Goal: Task Accomplishment & Management: Complete application form

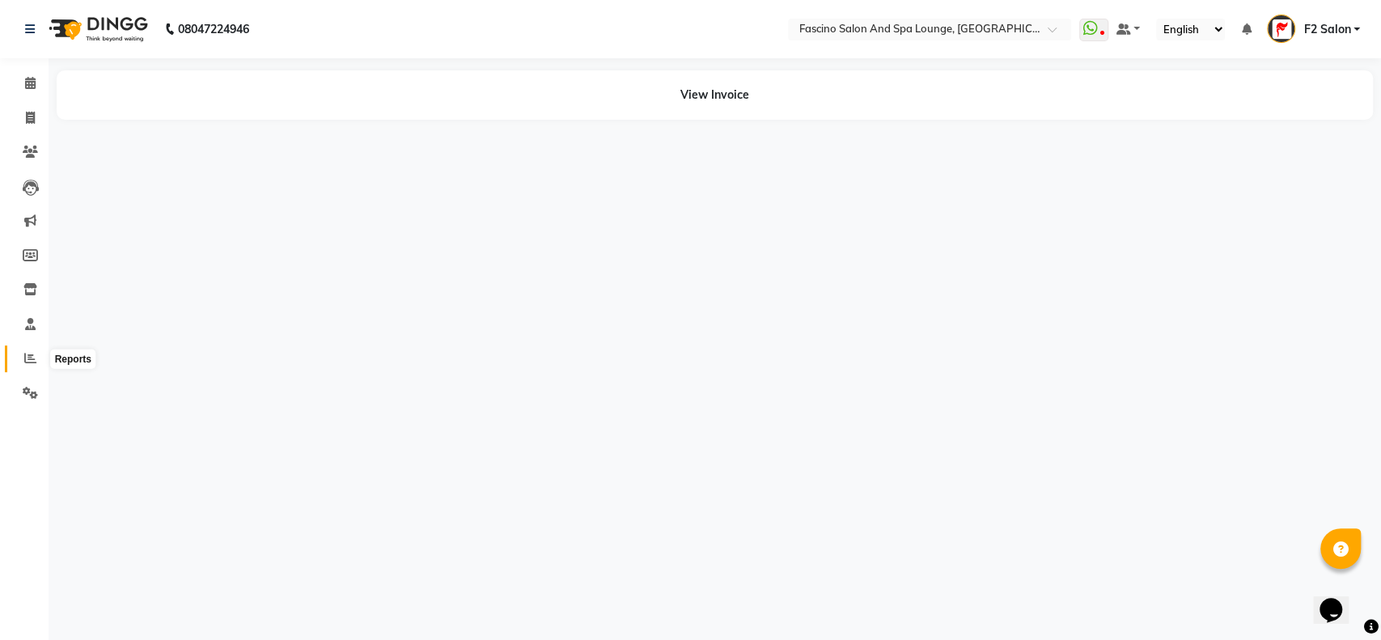
click at [31, 349] on span at bounding box center [30, 358] width 28 height 19
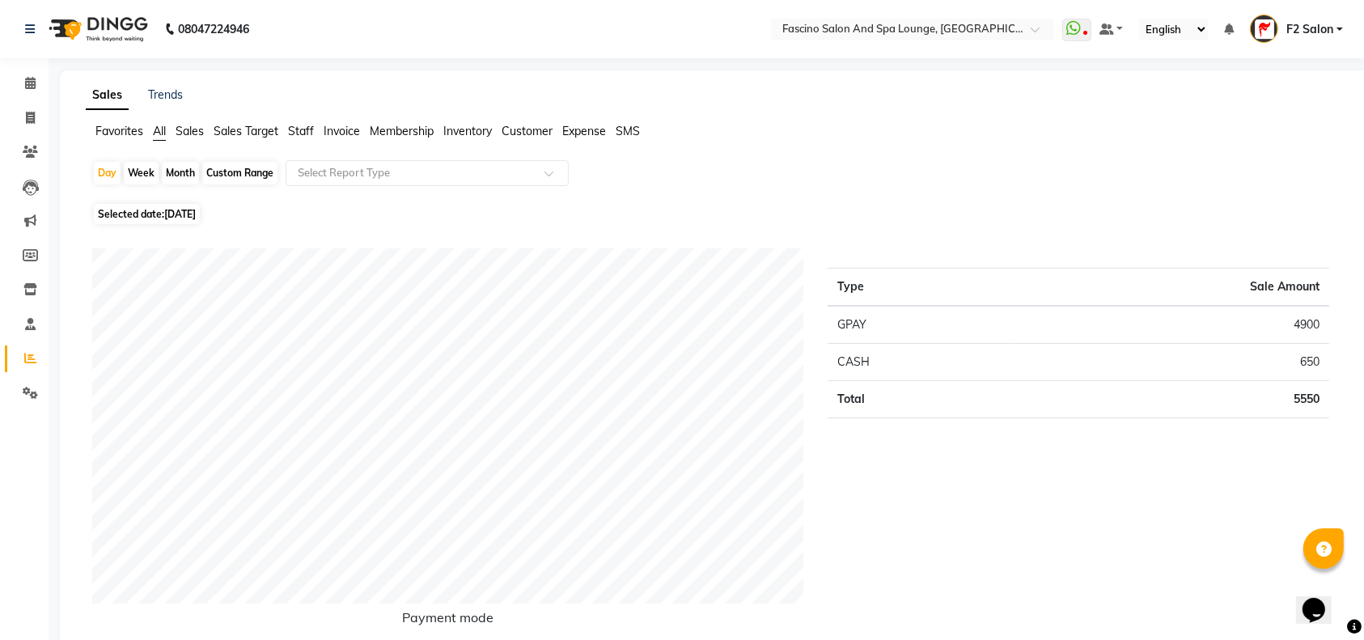
click at [291, 134] on span "Staff" at bounding box center [301, 131] width 26 height 15
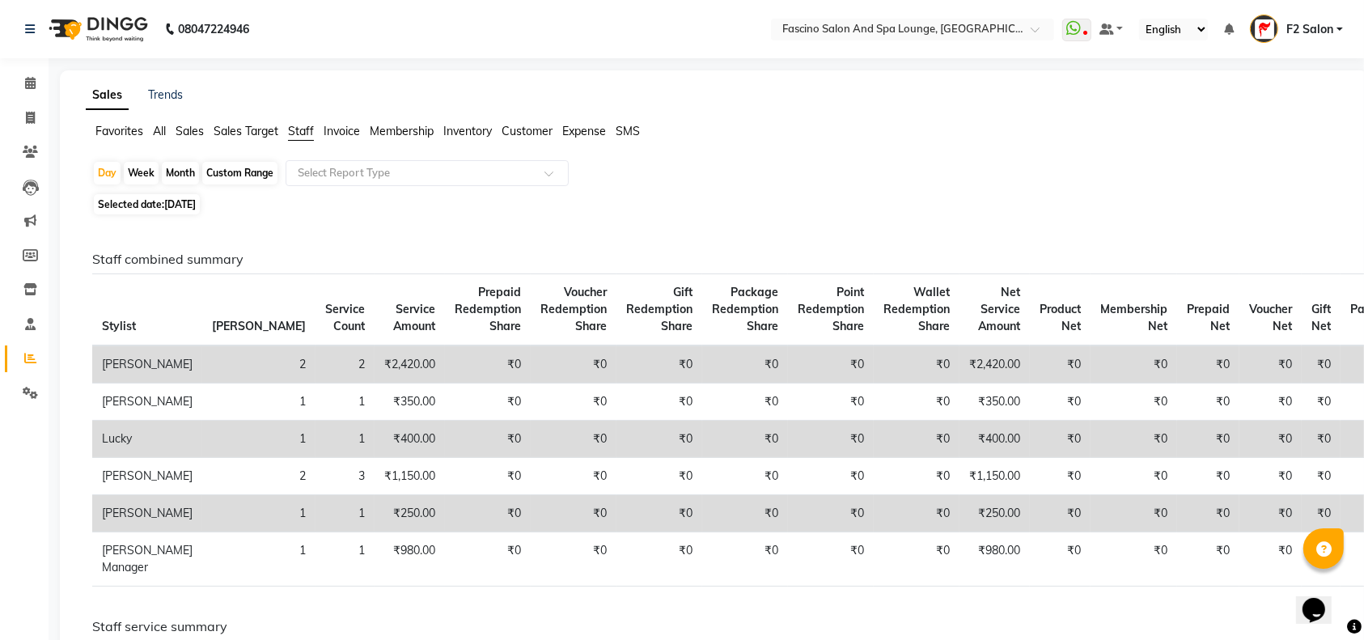
click at [184, 168] on div "Month" at bounding box center [180, 173] width 37 height 23
select select "9"
select select "2025"
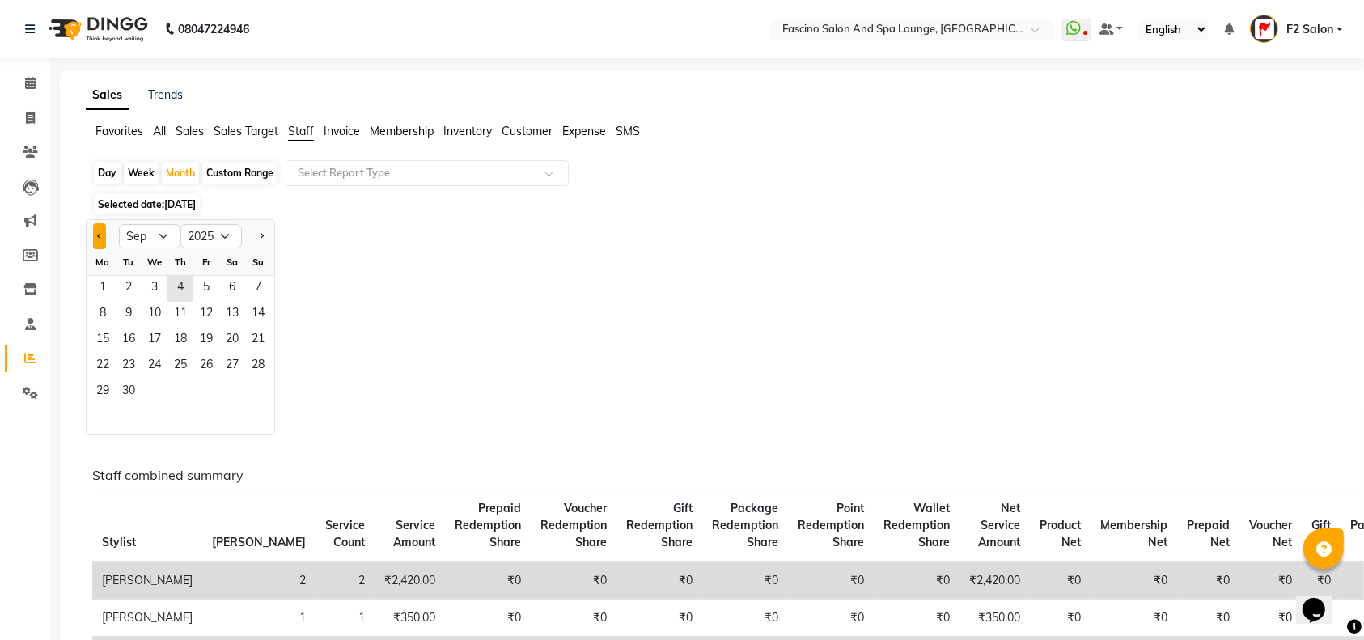
click at [104, 235] on button "Previous month" at bounding box center [99, 236] width 13 height 26
select select "8"
click at [202, 281] on span "1" at bounding box center [206, 289] width 26 height 26
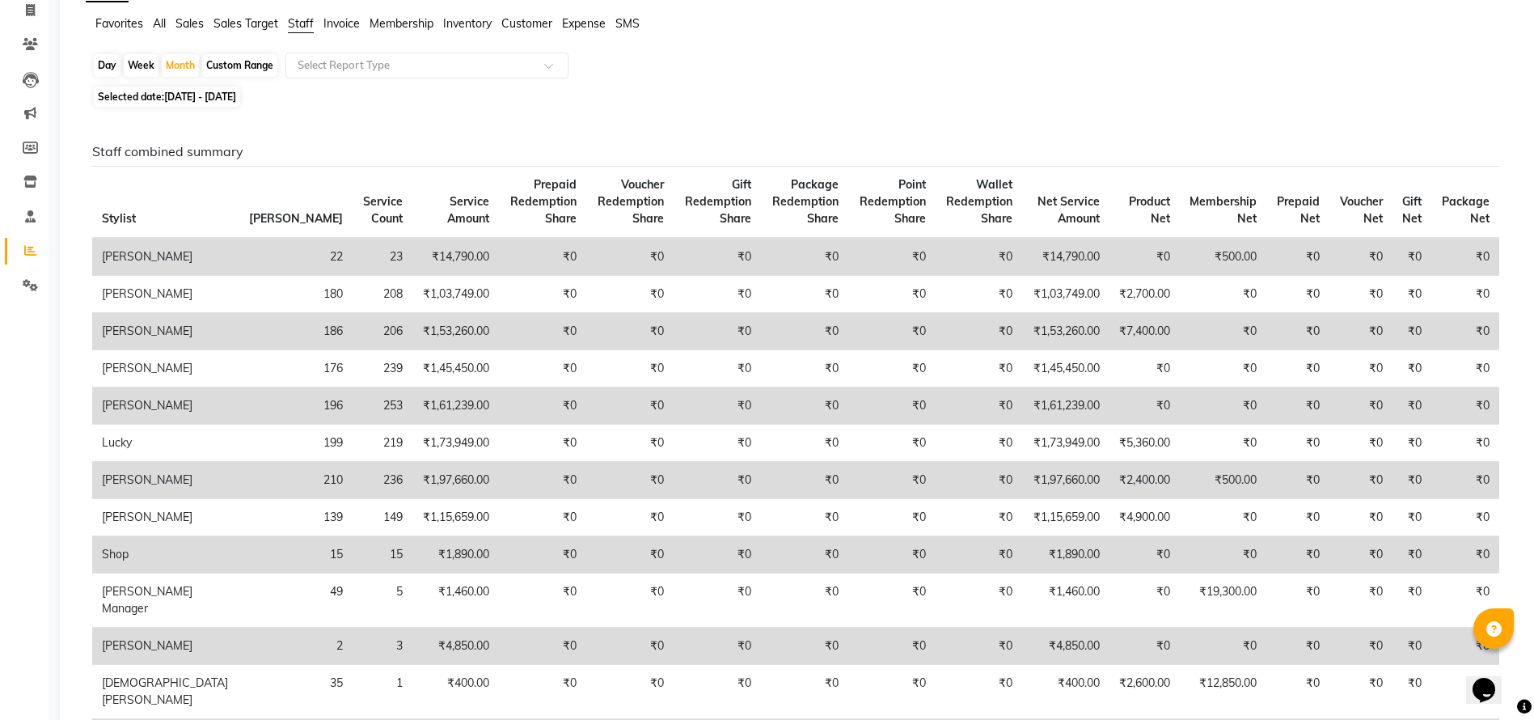
scroll to position [146, 0]
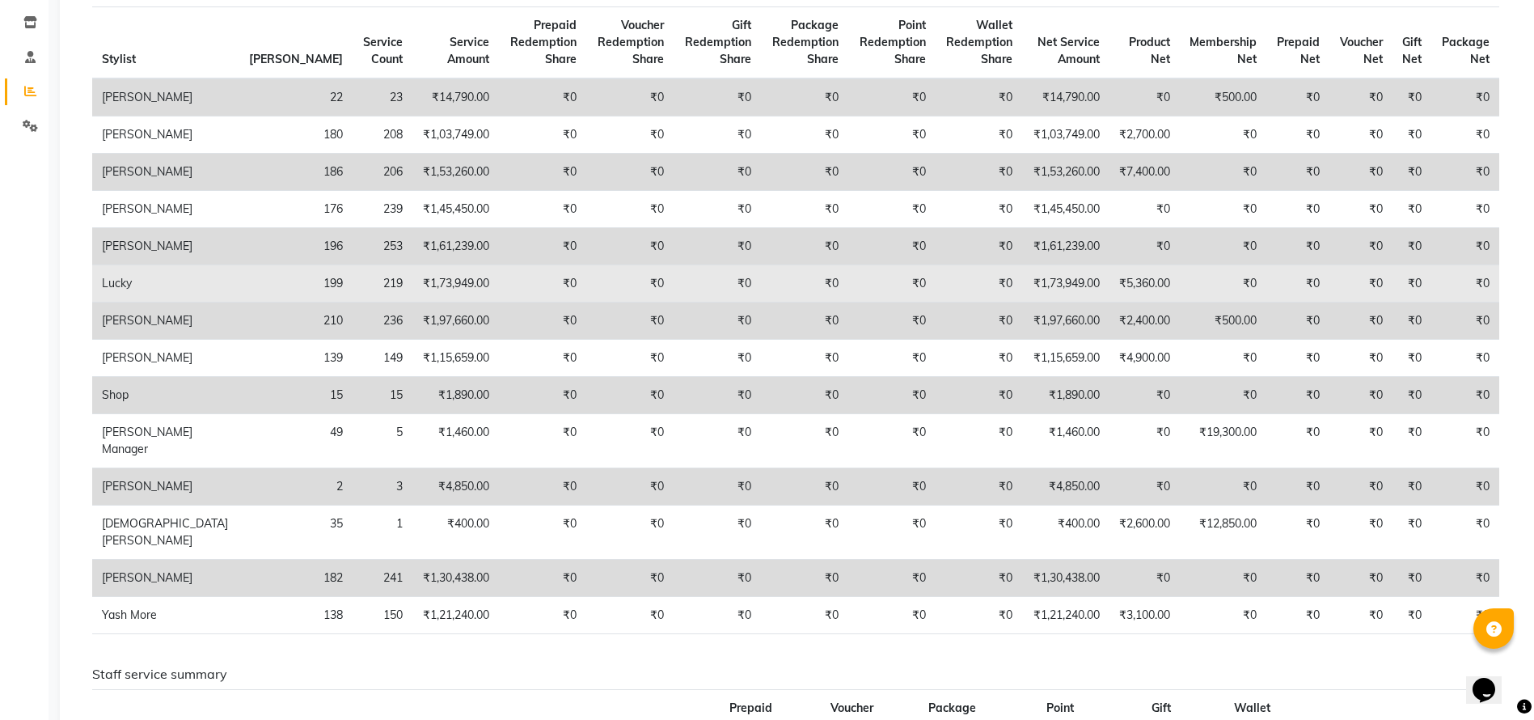
click at [211, 499] on tbody "Asma Shaikh 22 23 ₹14,790.00 ₹0 ₹0 ₹0 ₹0 ₹0 ₹0 ₹14,790.00 ₹0 ₹500.00 ₹0 ₹0 ₹0 ₹…" at bounding box center [795, 356] width 1407 height 556
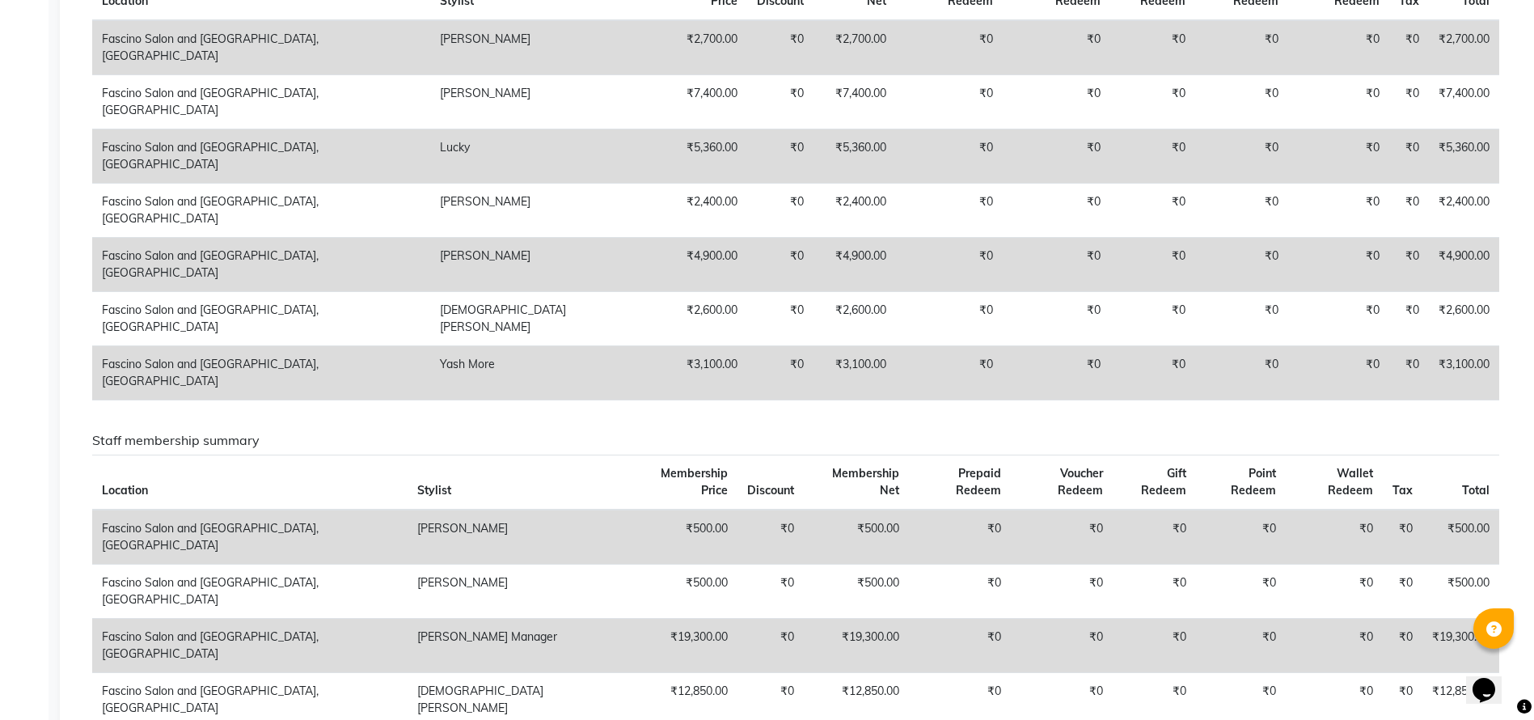
scroll to position [2198, 0]
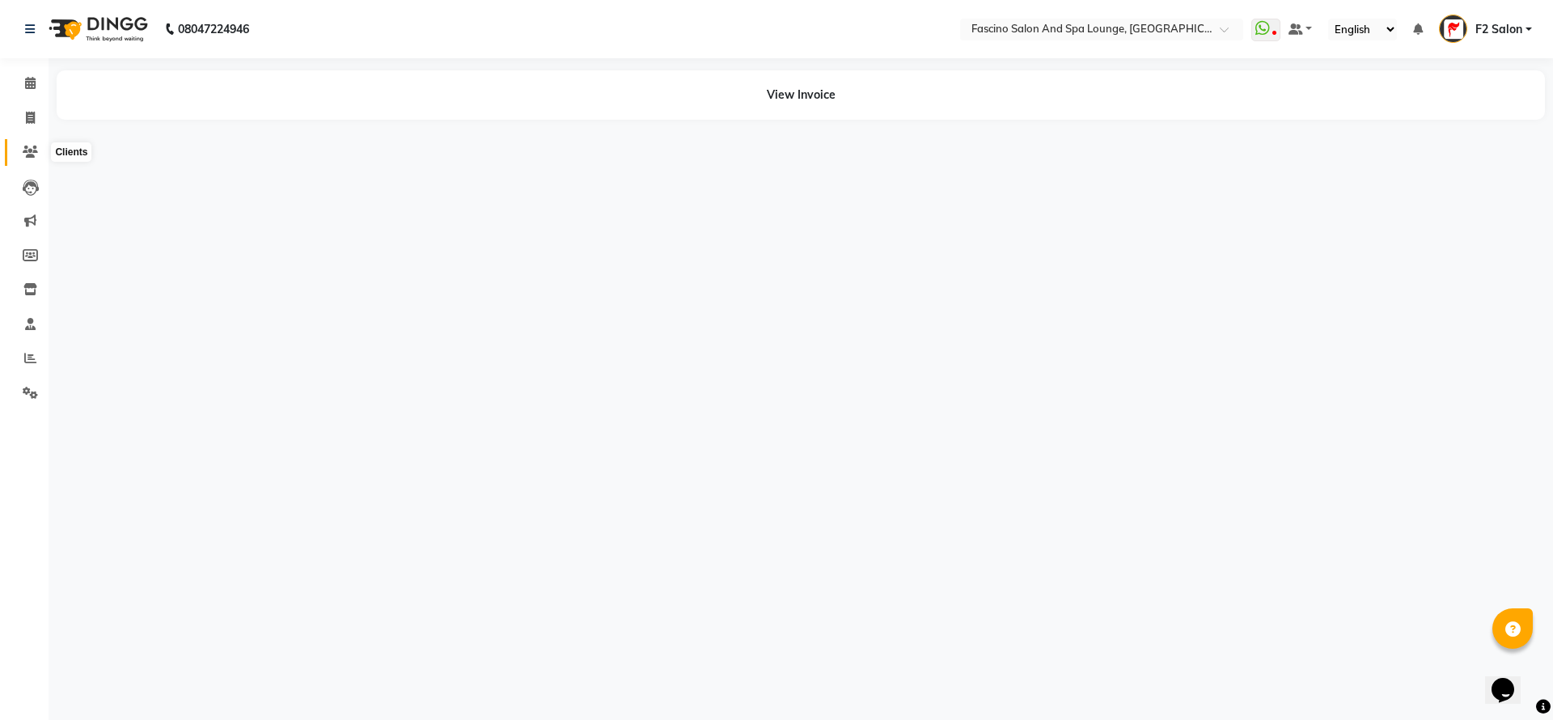
click at [32, 154] on icon at bounding box center [30, 152] width 15 height 12
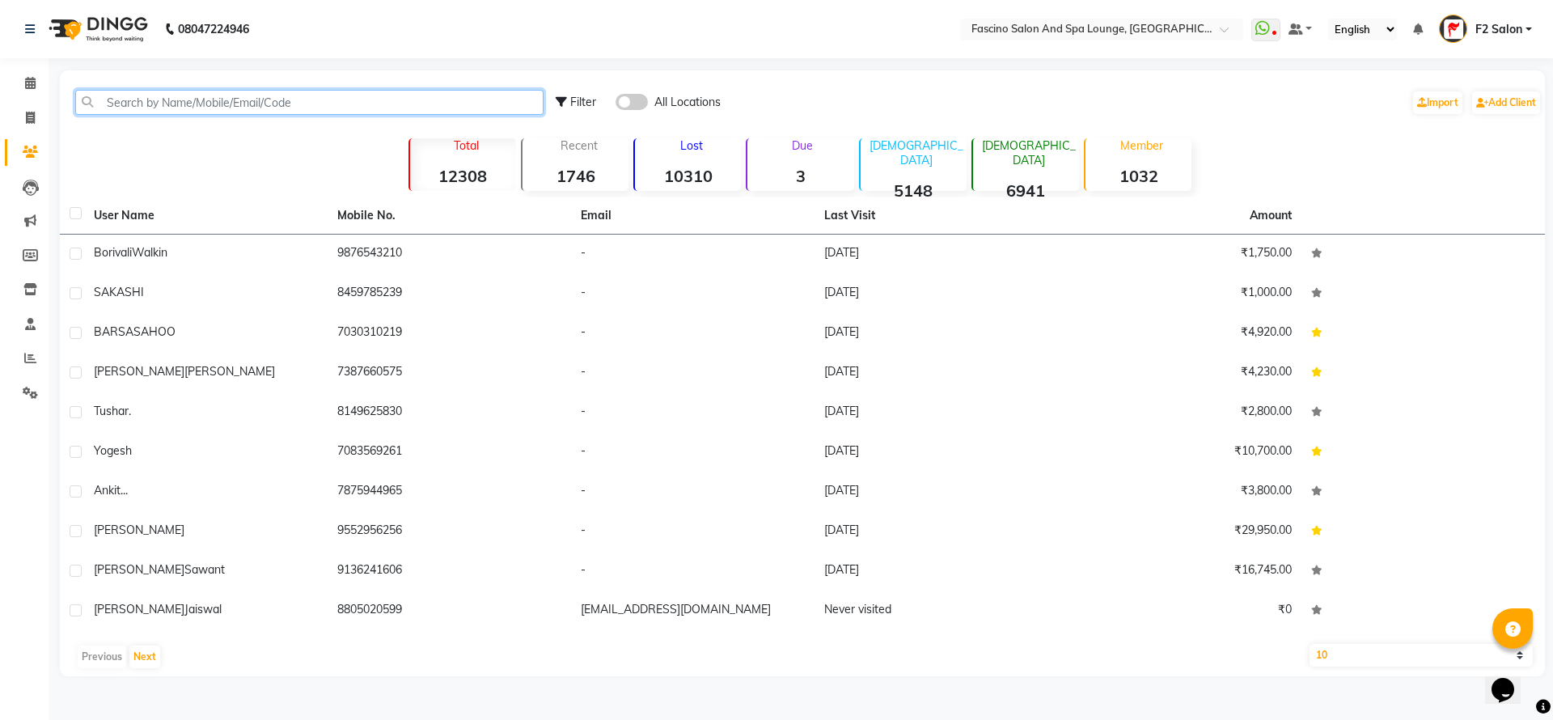
click at [207, 96] on input "text" at bounding box center [309, 102] width 468 height 25
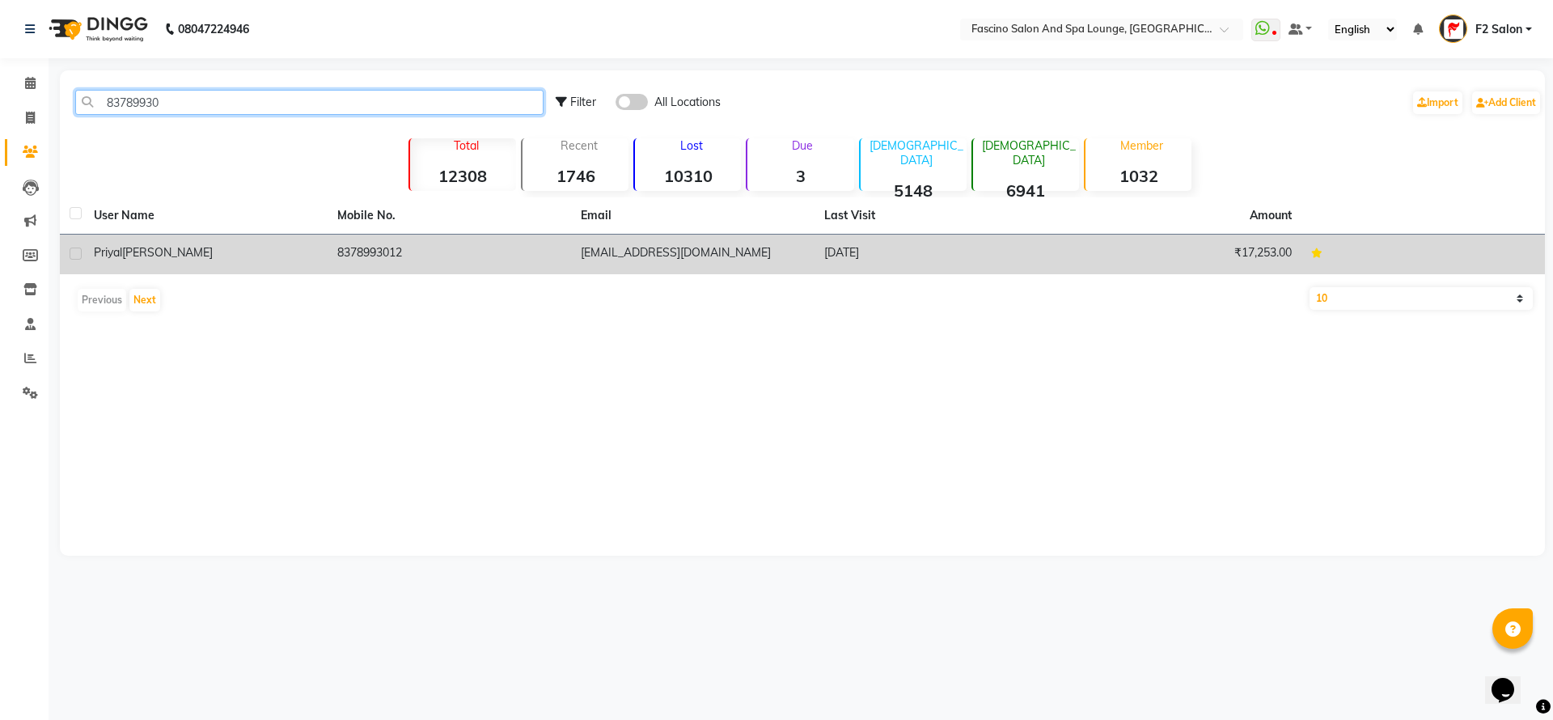
type input "83789930"
click at [314, 247] on div "[PERSON_NAME]" at bounding box center [206, 252] width 224 height 17
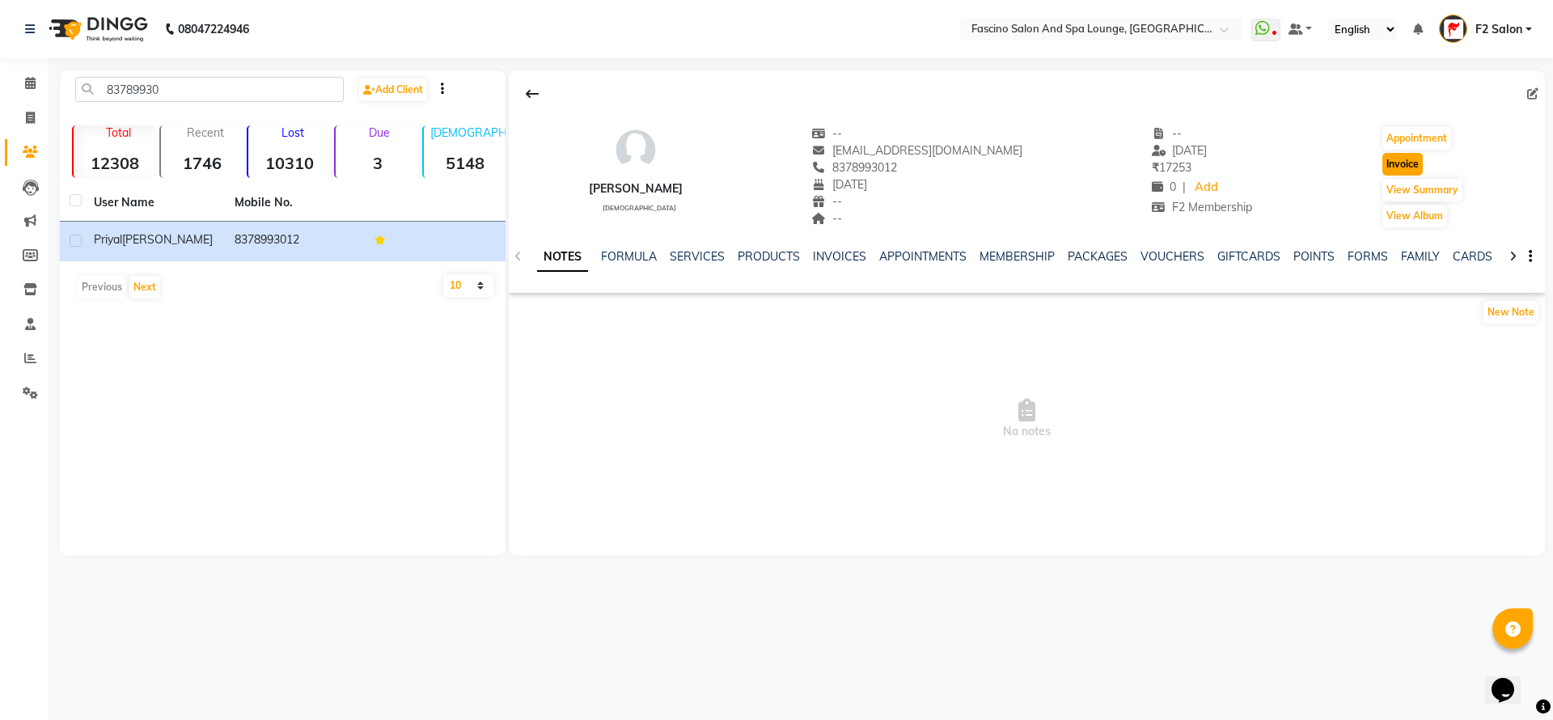
click at [1387, 160] on button "Invoice" at bounding box center [1402, 164] width 40 height 23
select select "service"
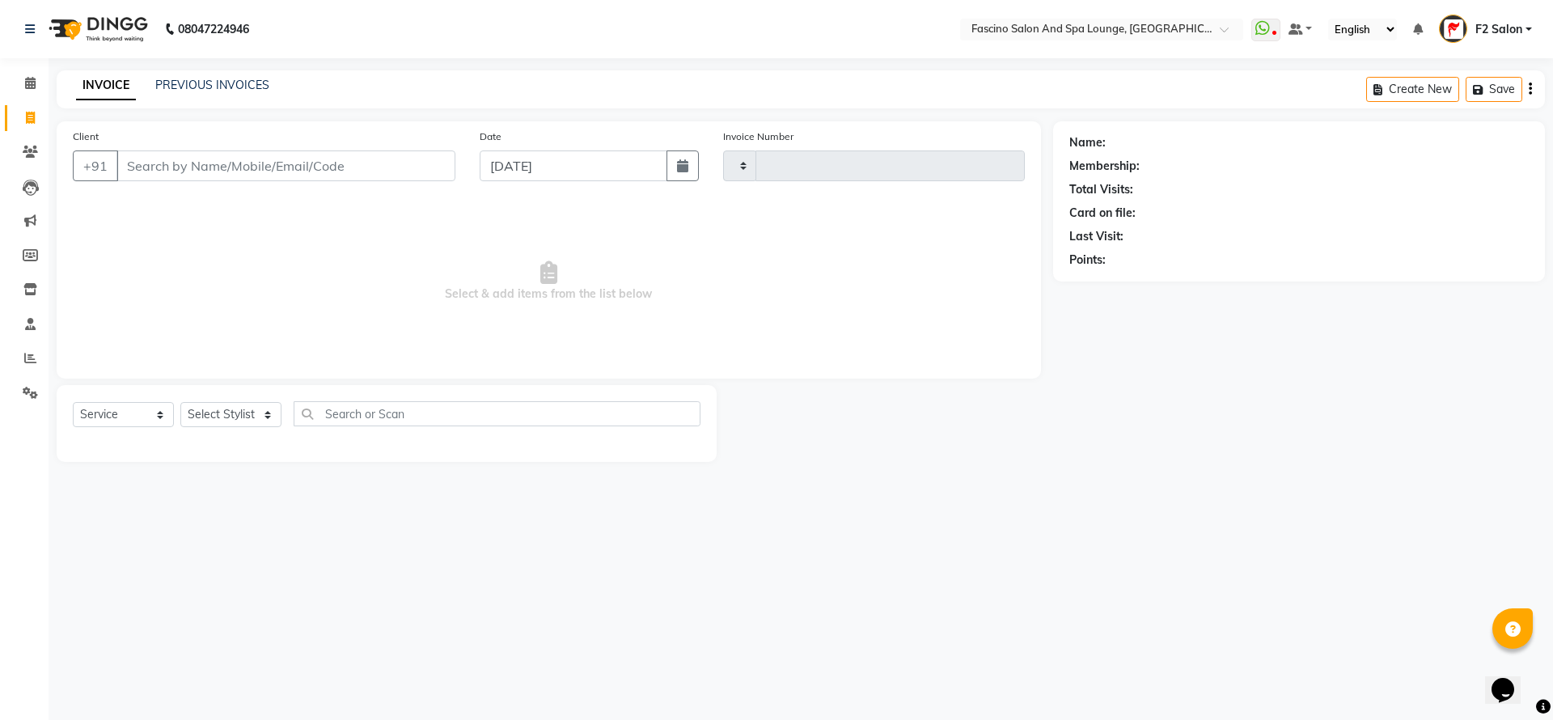
type input "6448"
select select "129"
type input "8378993012"
select select "1: Object"
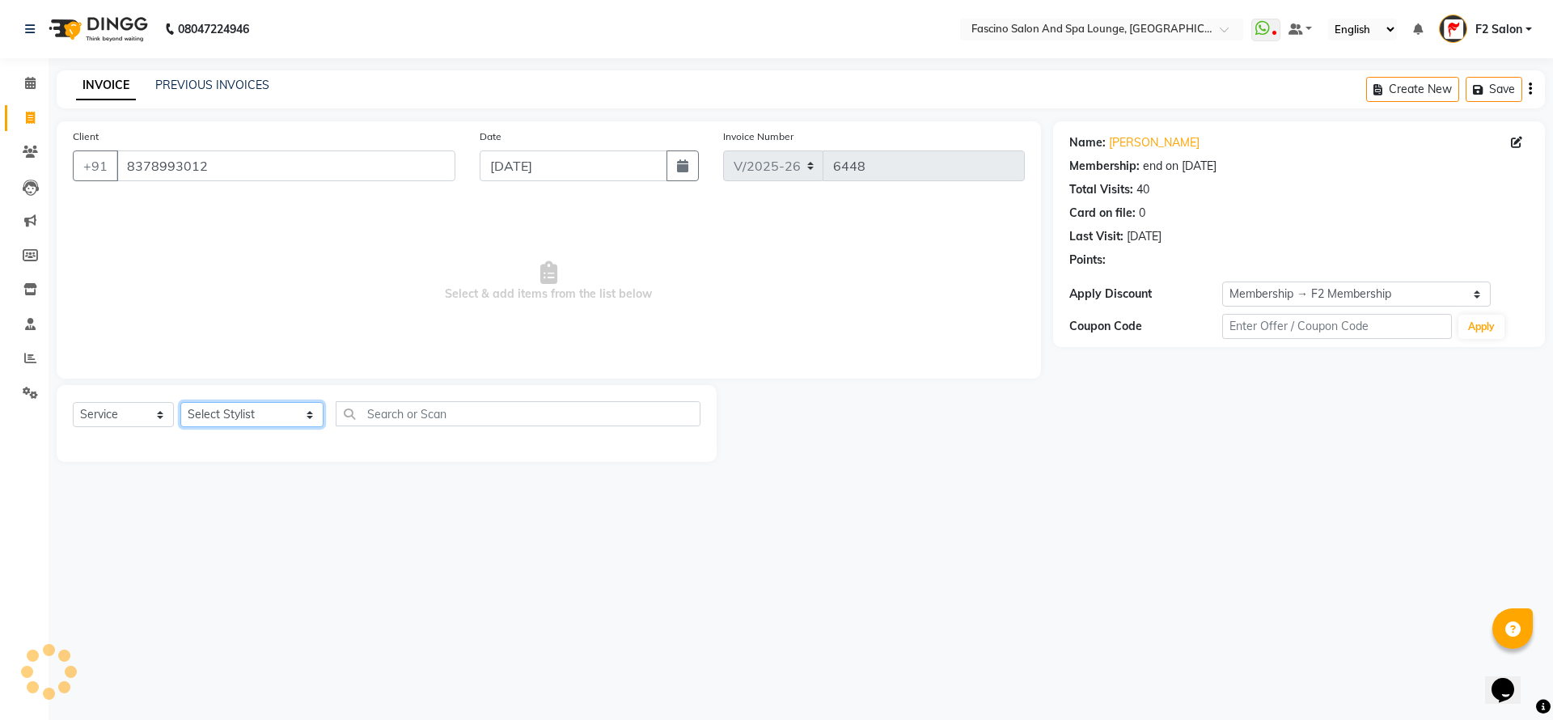
click at [210, 423] on select "Select Stylist akash F3 [PERSON_NAME] [PERSON_NAME] Bhushan [PERSON_NAME] Mam […" at bounding box center [251, 414] width 143 height 25
select select "16063"
click at [180, 402] on select "Select Stylist akash F3 [PERSON_NAME] [PERSON_NAME] Bhushan [PERSON_NAME] Mam […" at bounding box center [251, 414] width 143 height 25
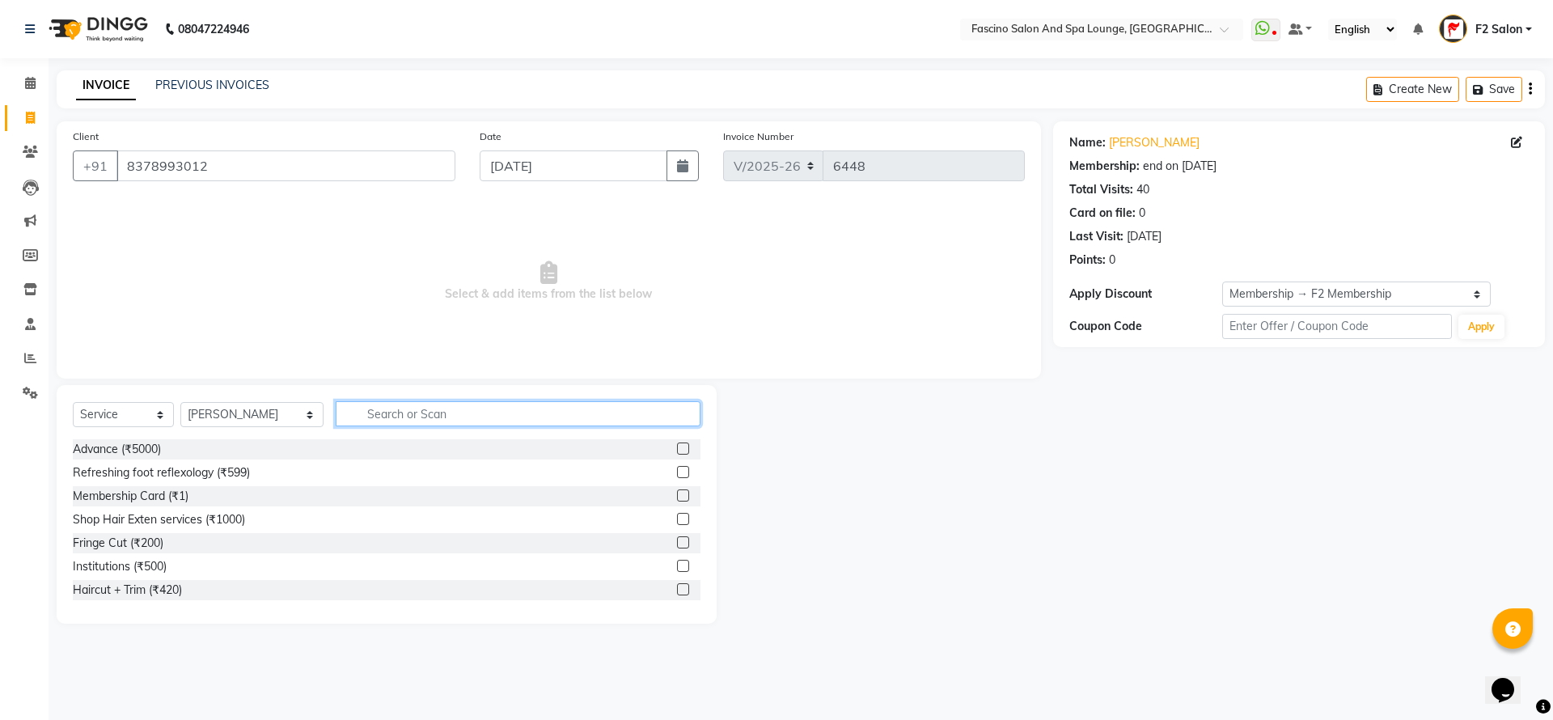
click at [336, 409] on input "text" at bounding box center [518, 413] width 365 height 25
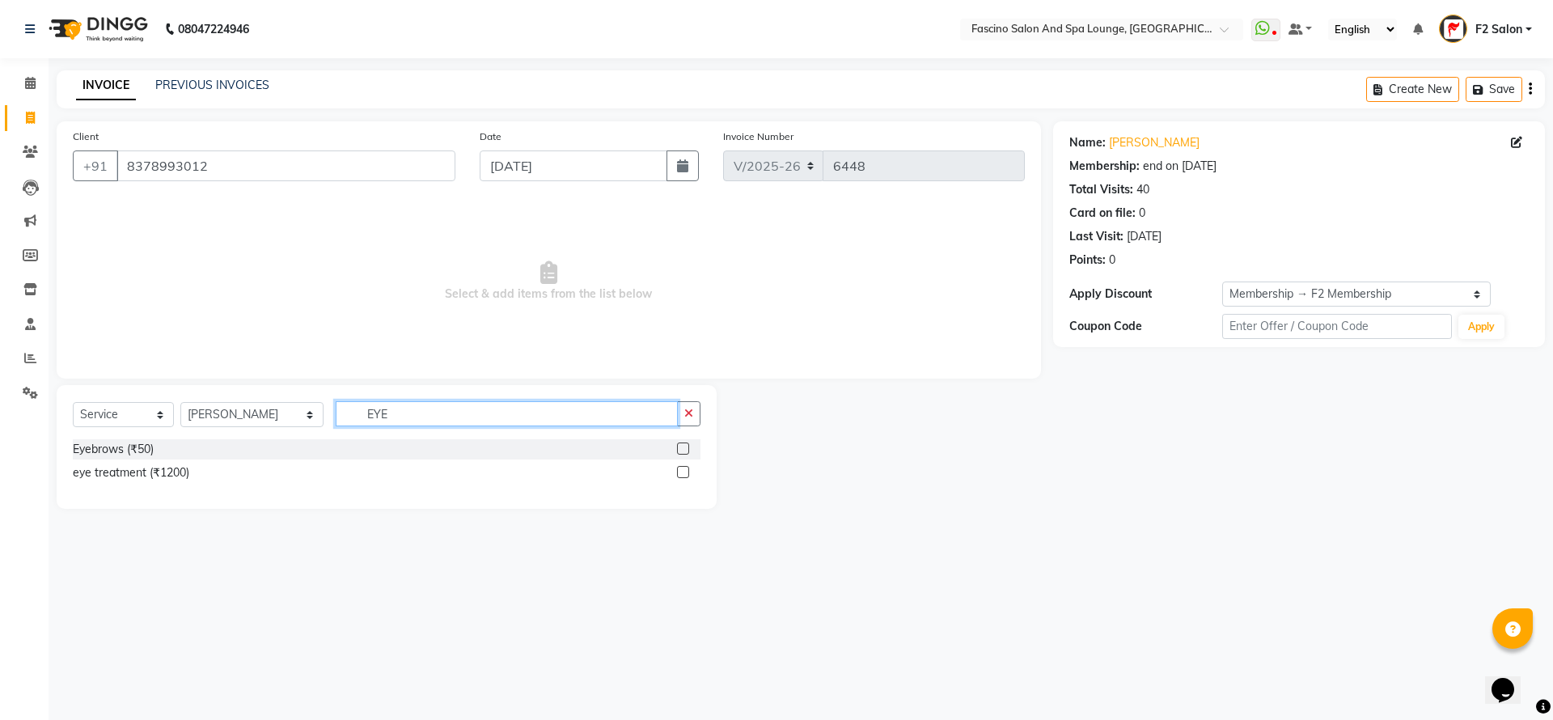
type input "EYE"
click at [685, 448] on label at bounding box center [683, 448] width 12 height 12
click at [685, 448] on input "checkbox" at bounding box center [682, 449] width 11 height 11
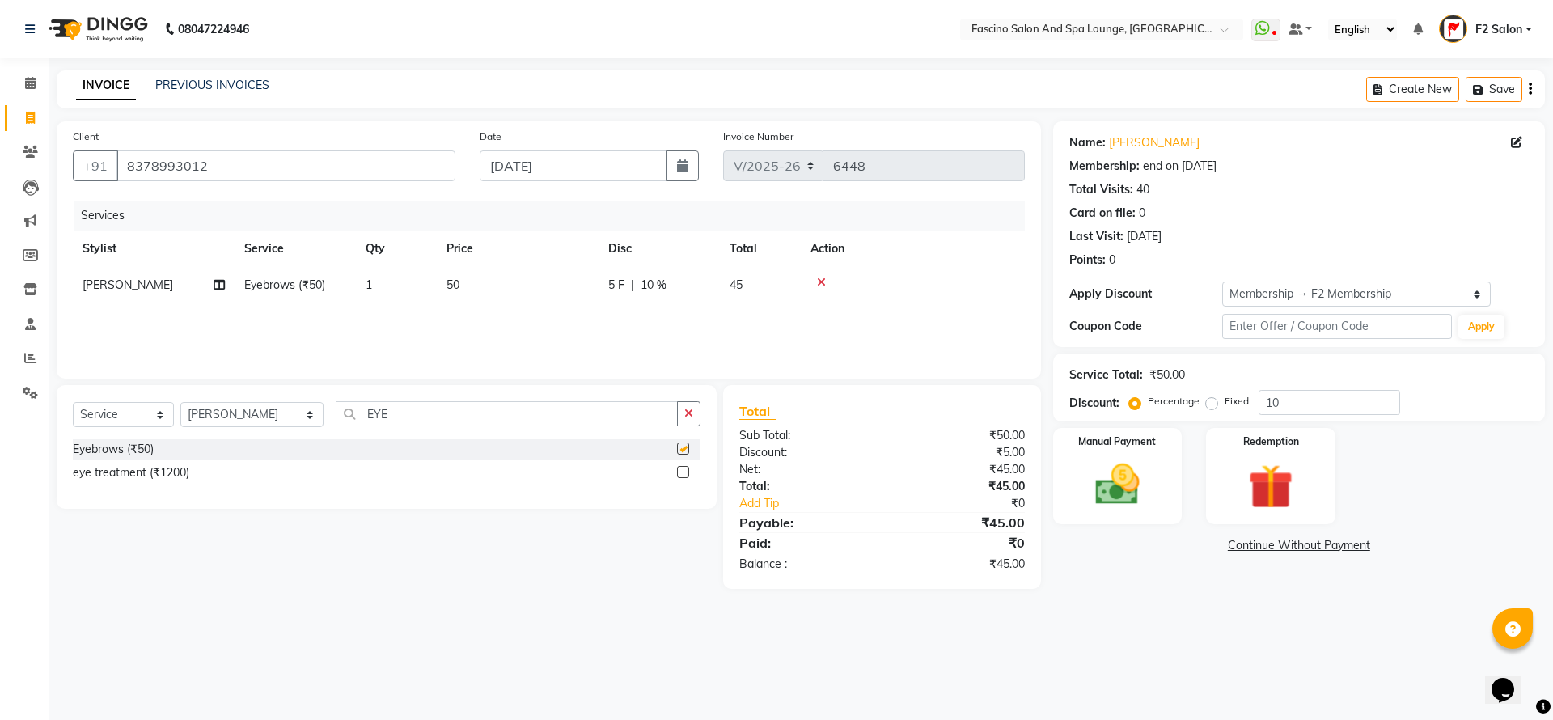
checkbox input "false"
click at [1267, 400] on input "10" at bounding box center [1330, 402] width 142 height 25
click at [1287, 400] on input "10" at bounding box center [1330, 402] width 142 height 25
type input "1"
click at [514, 275] on td "50" at bounding box center [518, 285] width 162 height 36
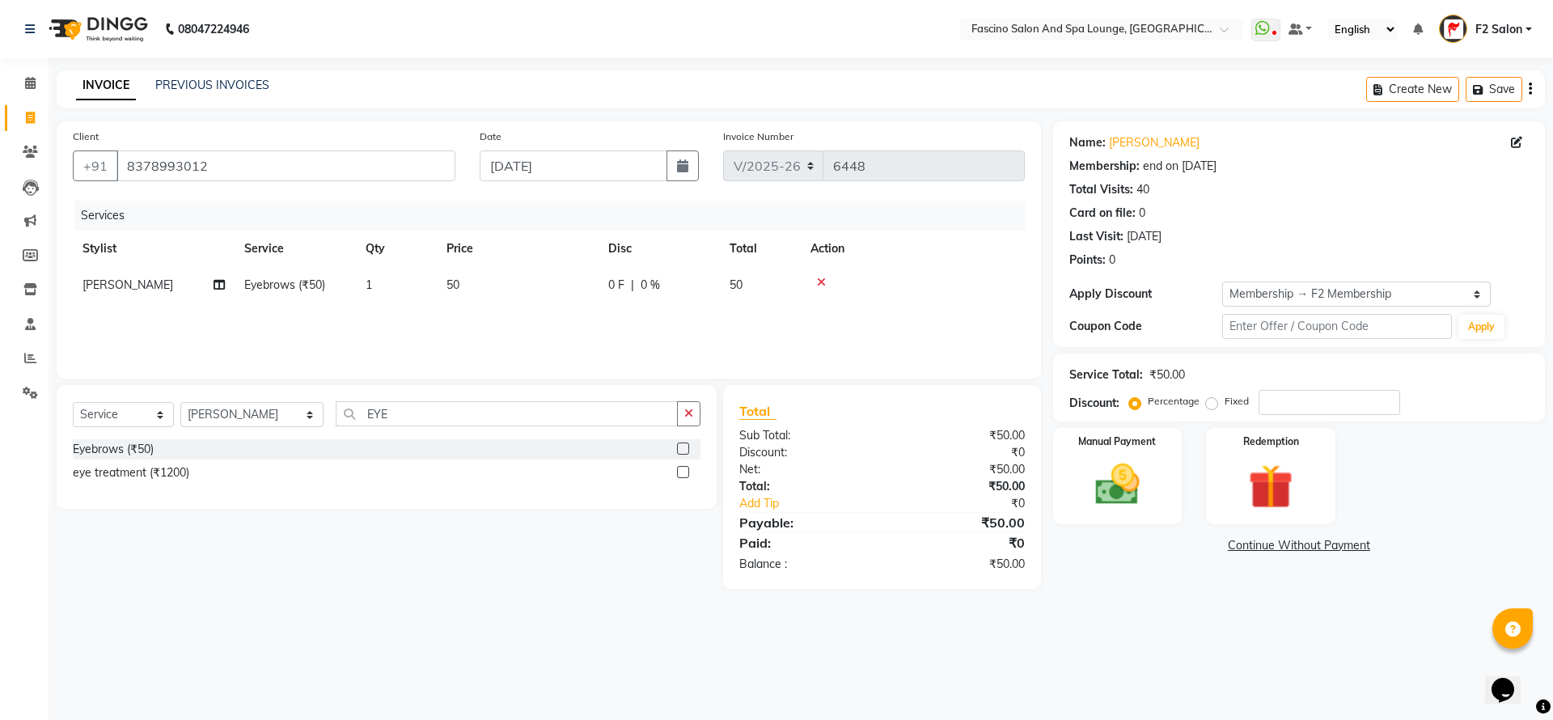
click at [514, 275] on td "50" at bounding box center [518, 285] width 162 height 36
select select "16063"
click at [514, 275] on td "50" at bounding box center [594, 297] width 162 height 61
click at [548, 279] on input "50" at bounding box center [593, 289] width 142 height 25
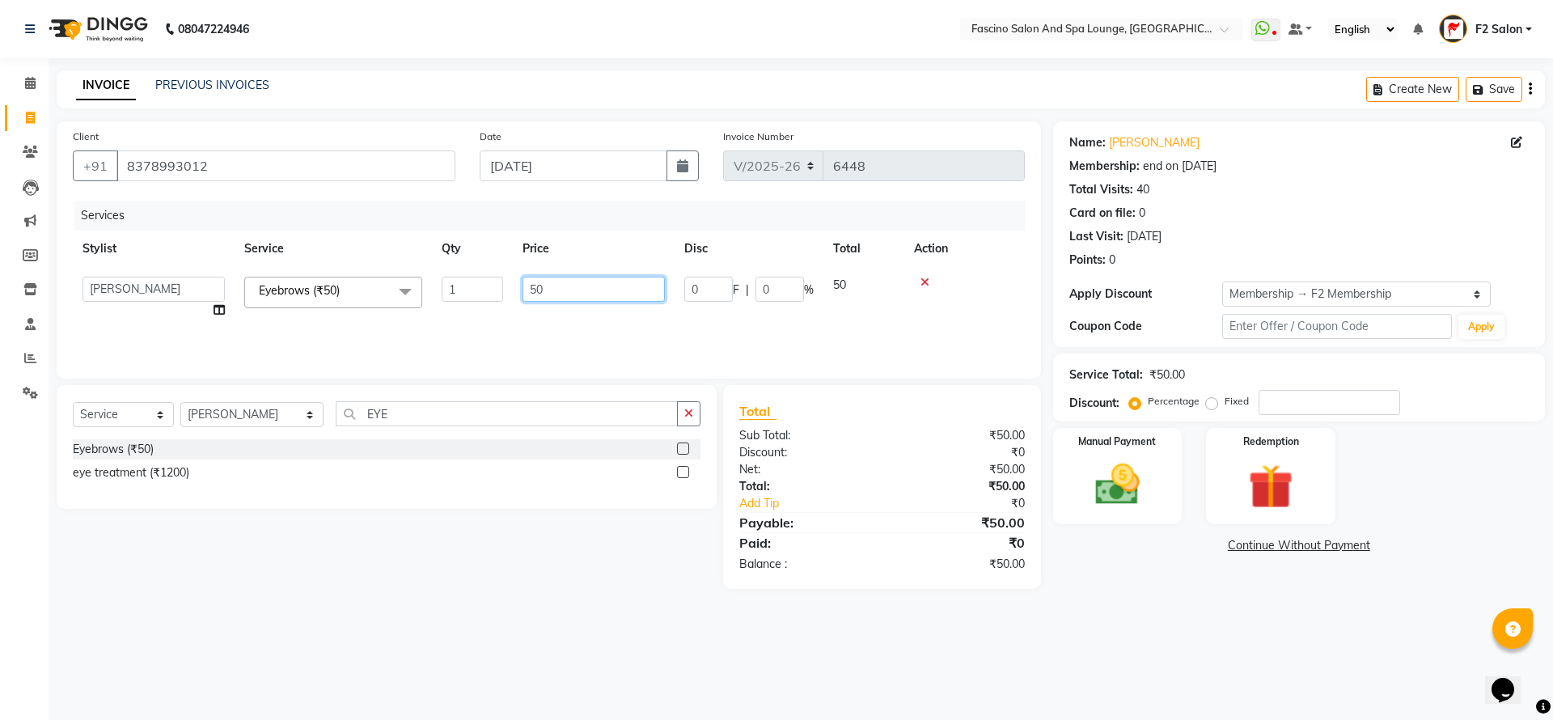
click at [548, 279] on input "50" at bounding box center [593, 289] width 142 height 25
type input "100"
click at [571, 334] on div "Services Stylist Service Qty Price Disc Total Action akash F3 [PERSON_NAME] [PE…" at bounding box center [549, 282] width 952 height 162
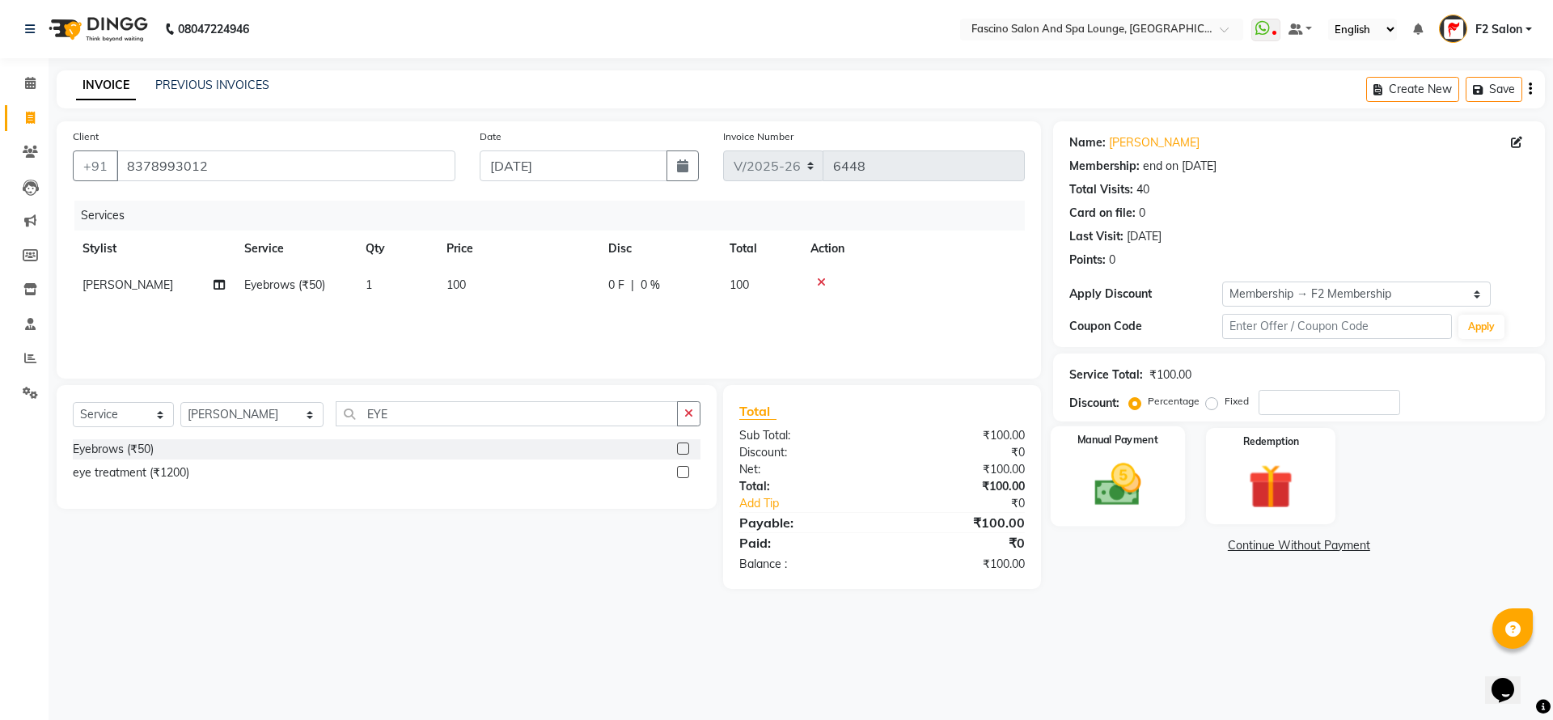
click at [1092, 442] on label "Manual Payment" at bounding box center [1117, 440] width 81 height 15
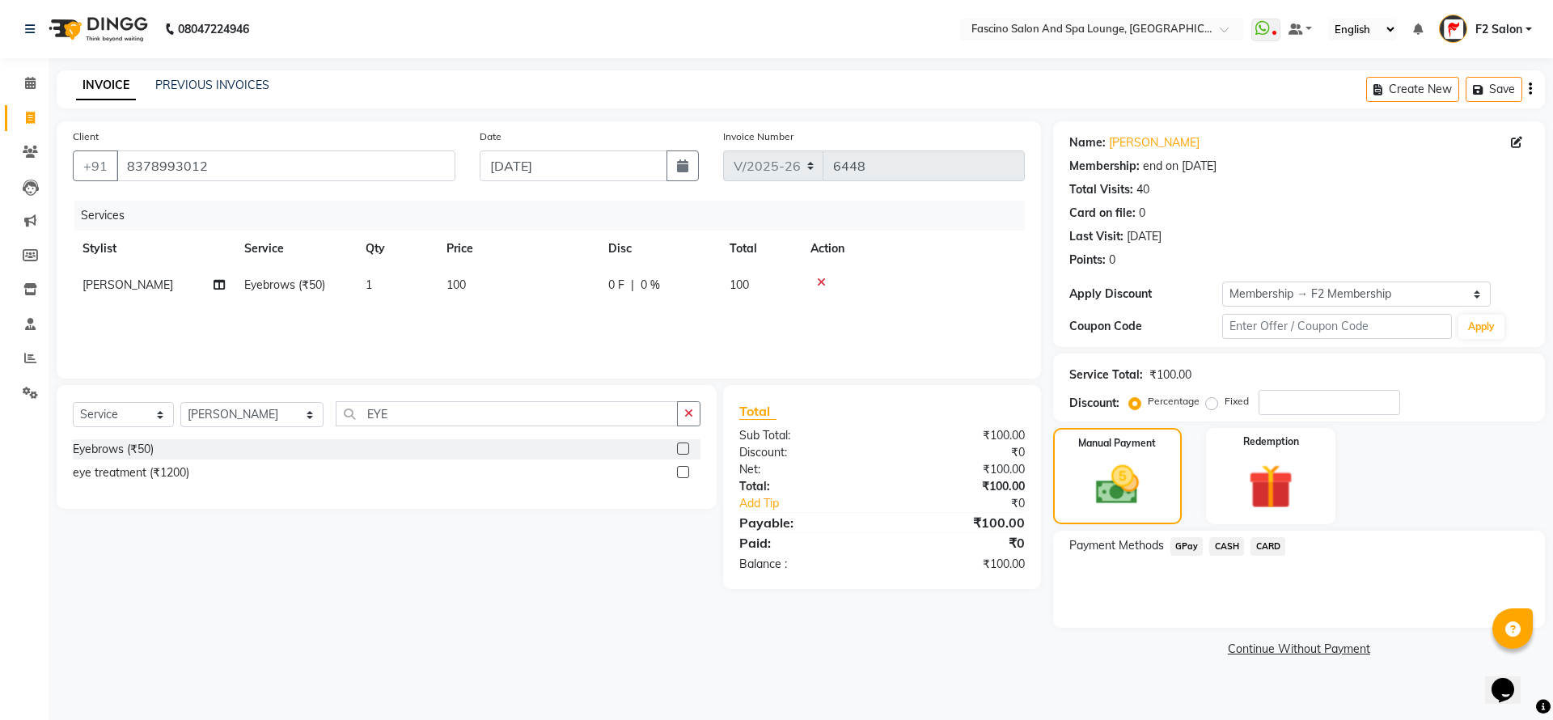
click at [1186, 540] on span "GPay" at bounding box center [1186, 546] width 33 height 19
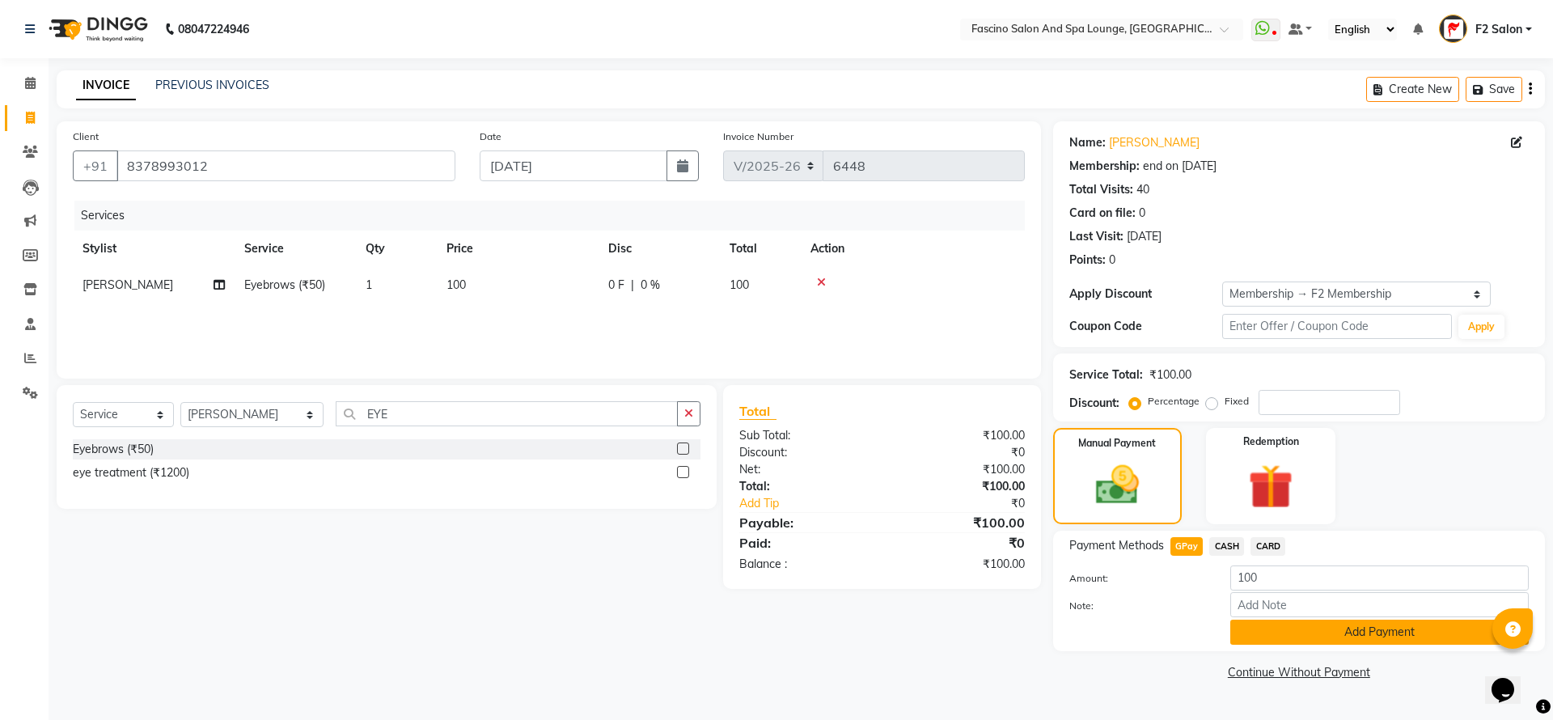
click at [1264, 637] on button "Add Payment" at bounding box center [1379, 632] width 298 height 25
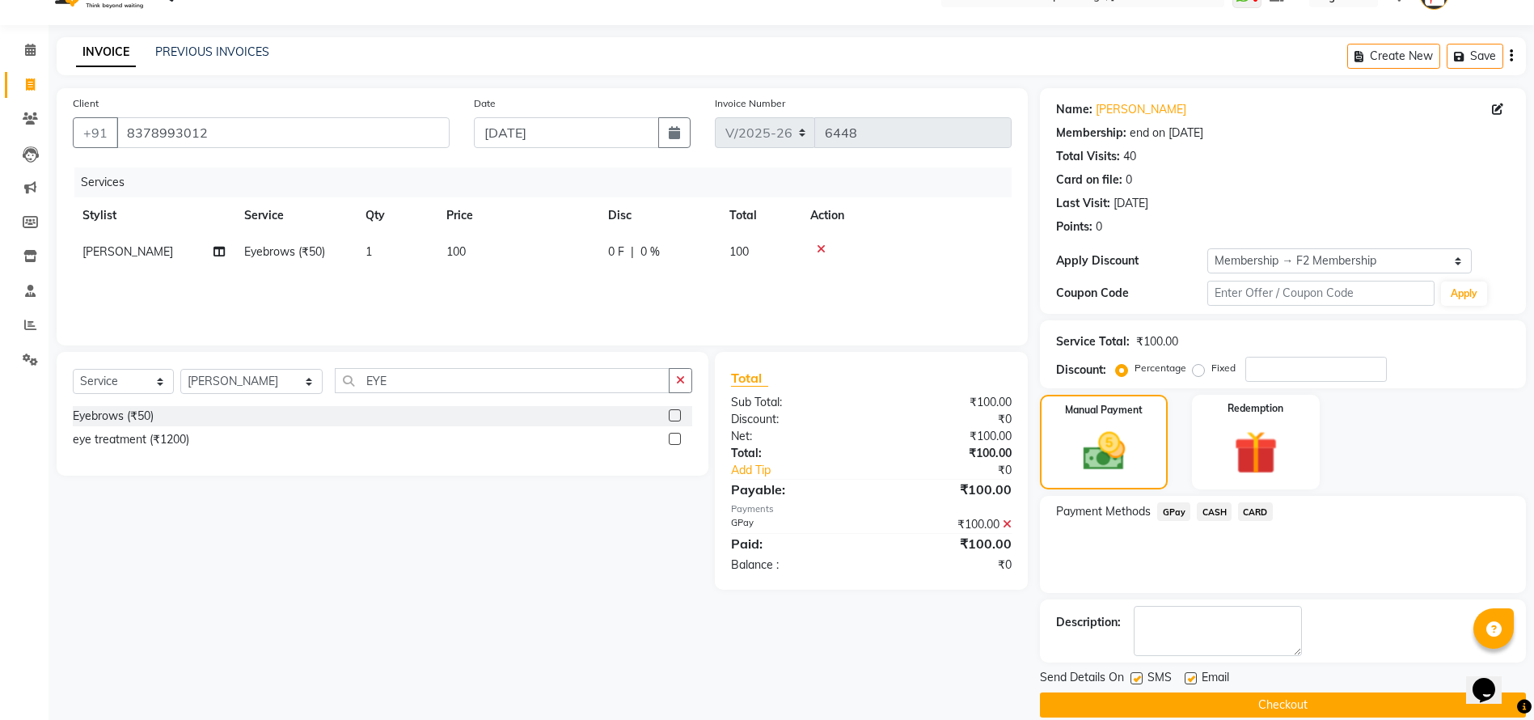
scroll to position [55, 0]
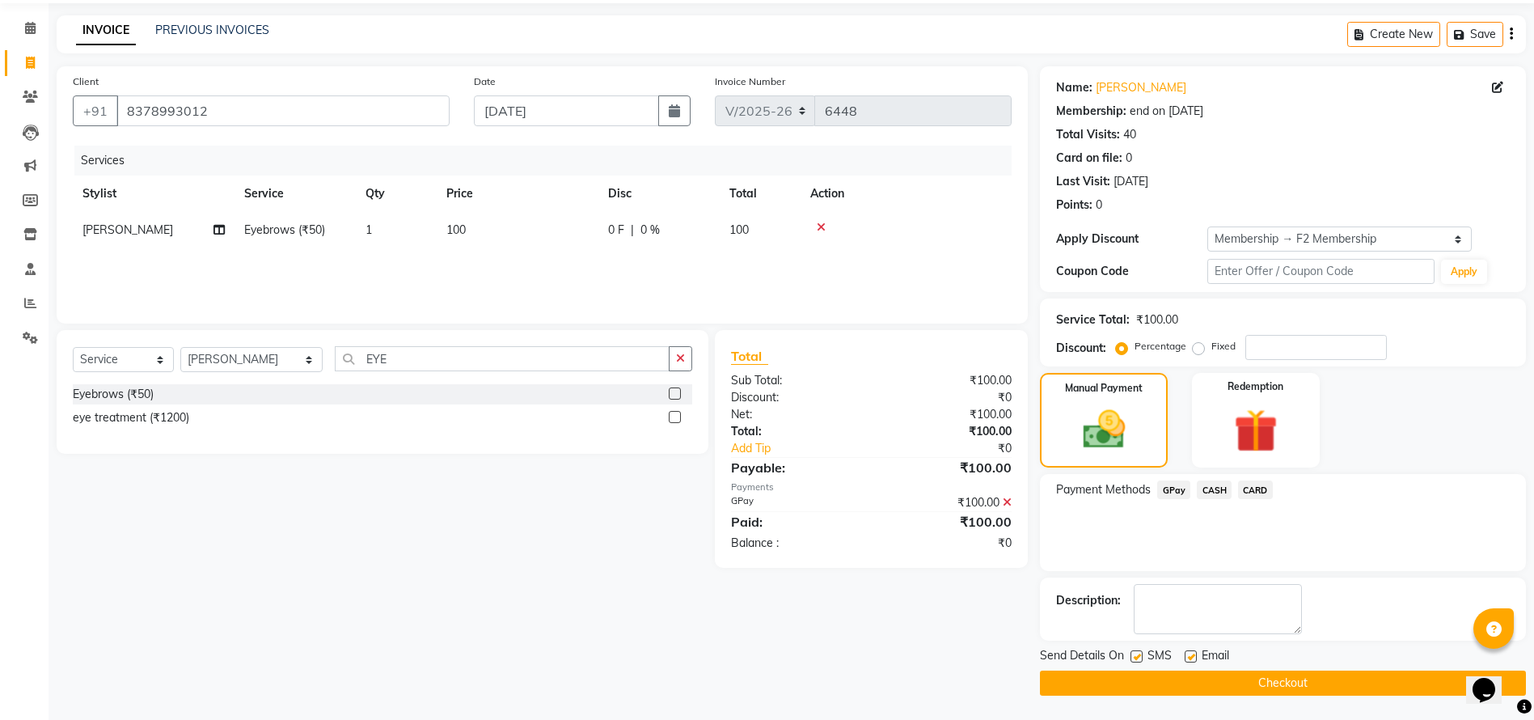
click at [1269, 683] on button "Checkout" at bounding box center [1283, 683] width 486 height 25
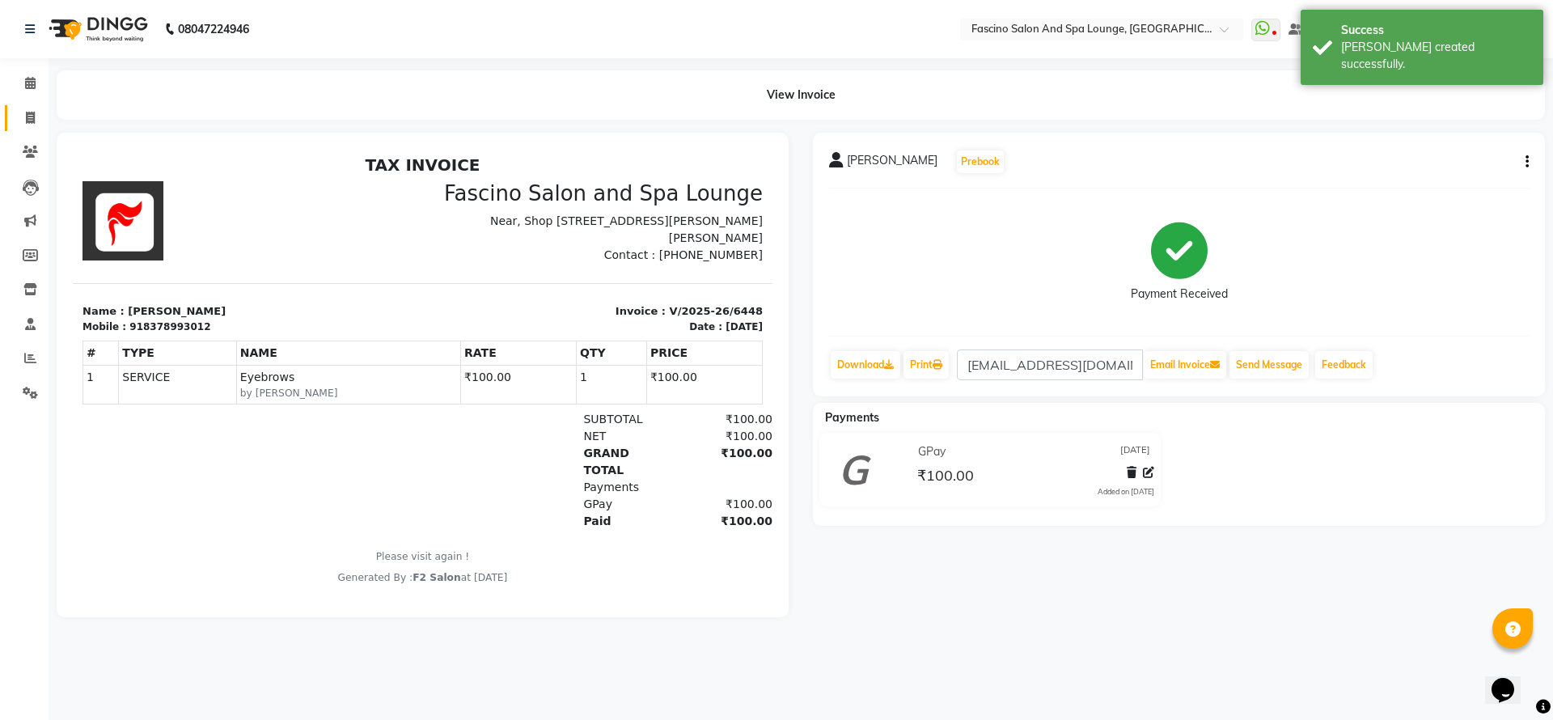
click at [36, 108] on link "Invoice" at bounding box center [24, 118] width 39 height 27
select select "service"
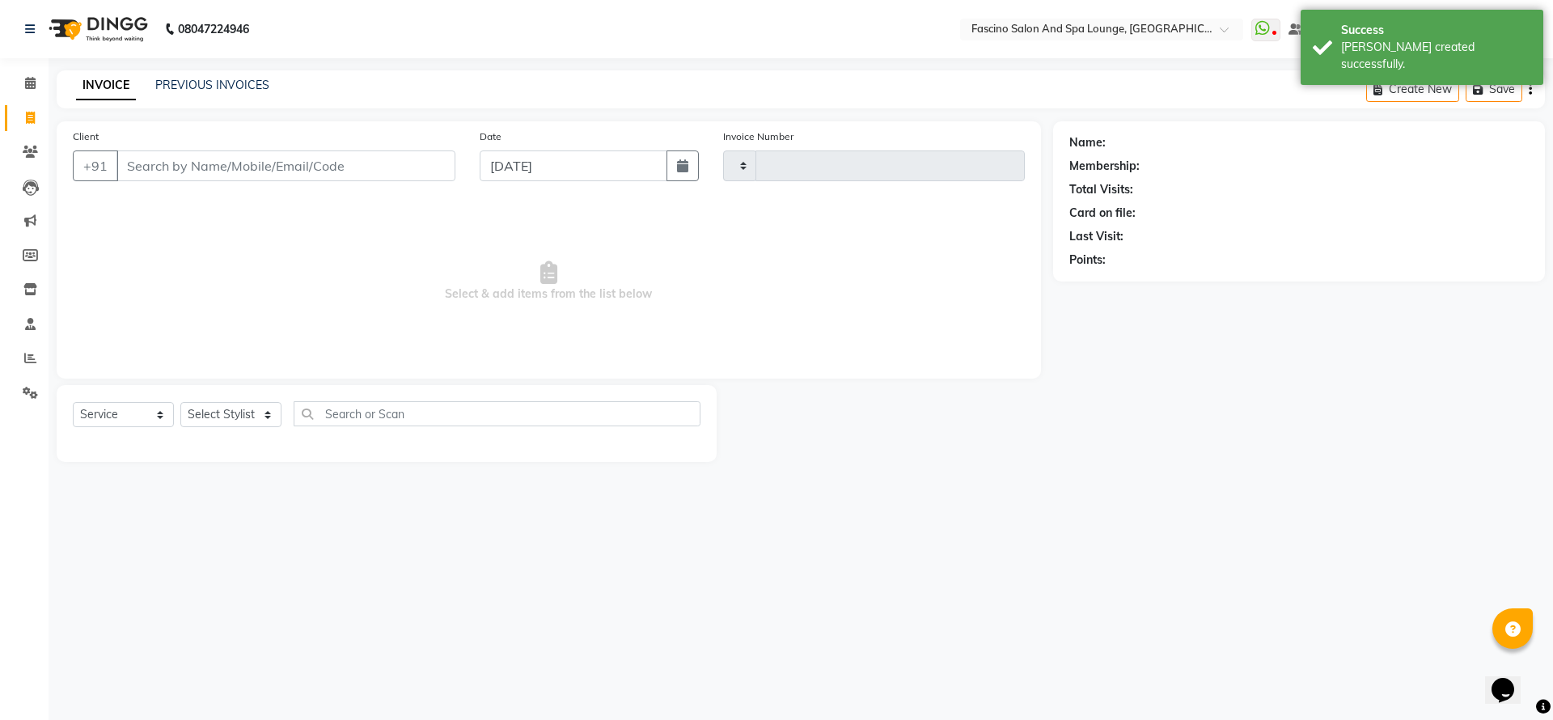
type input "6449"
select select "129"
click at [194, 78] on link "PREVIOUS INVOICES" at bounding box center [212, 85] width 114 height 15
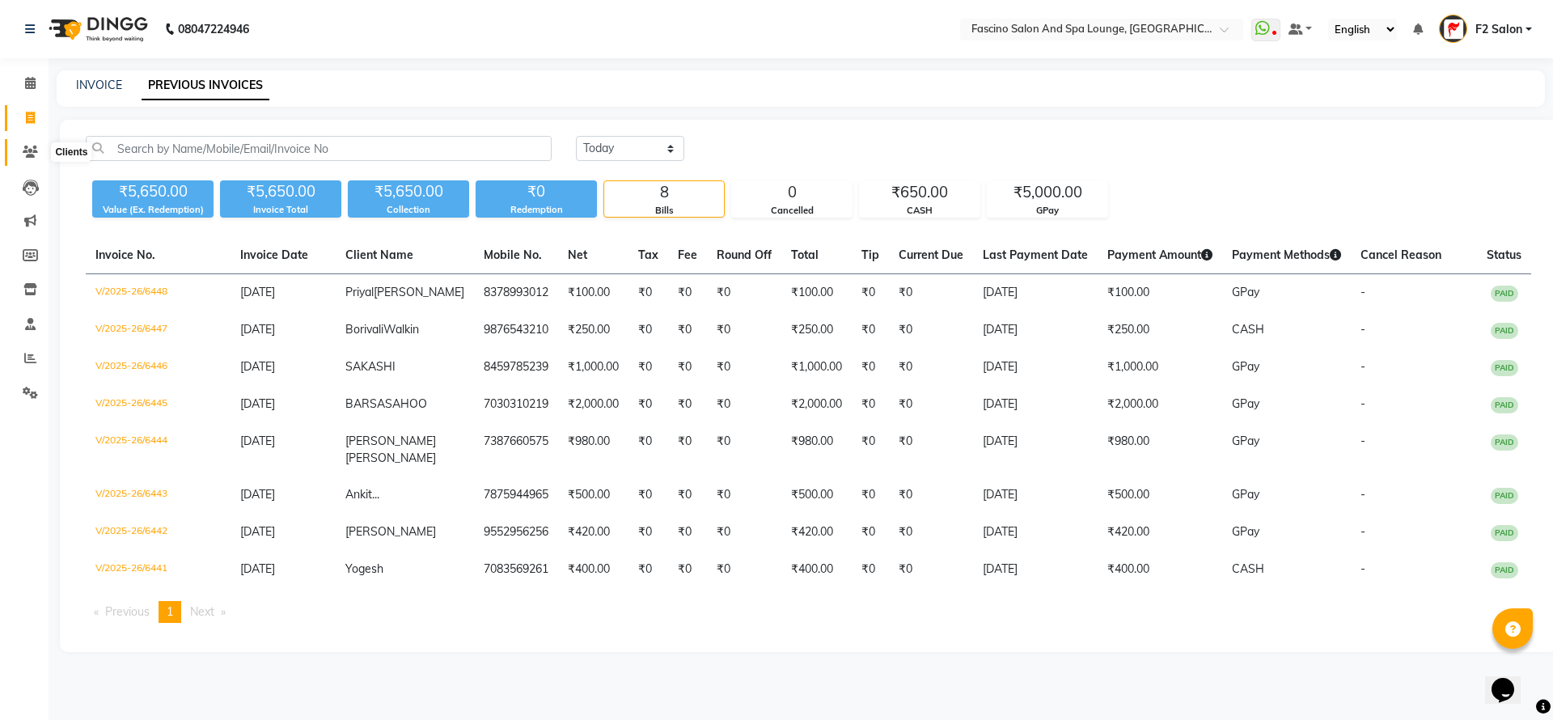
click at [28, 154] on icon at bounding box center [30, 152] width 15 height 12
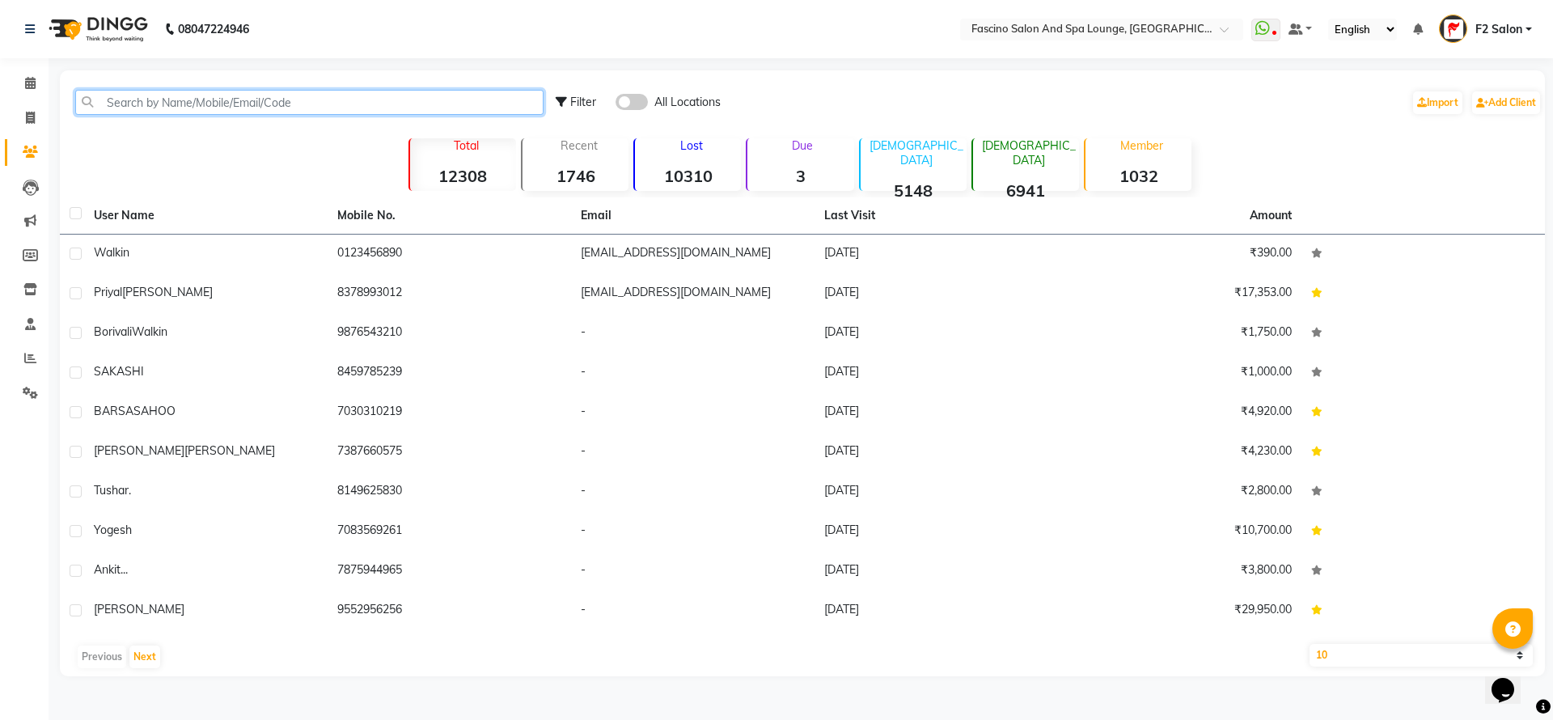
click at [174, 105] on input "text" at bounding box center [309, 102] width 468 height 25
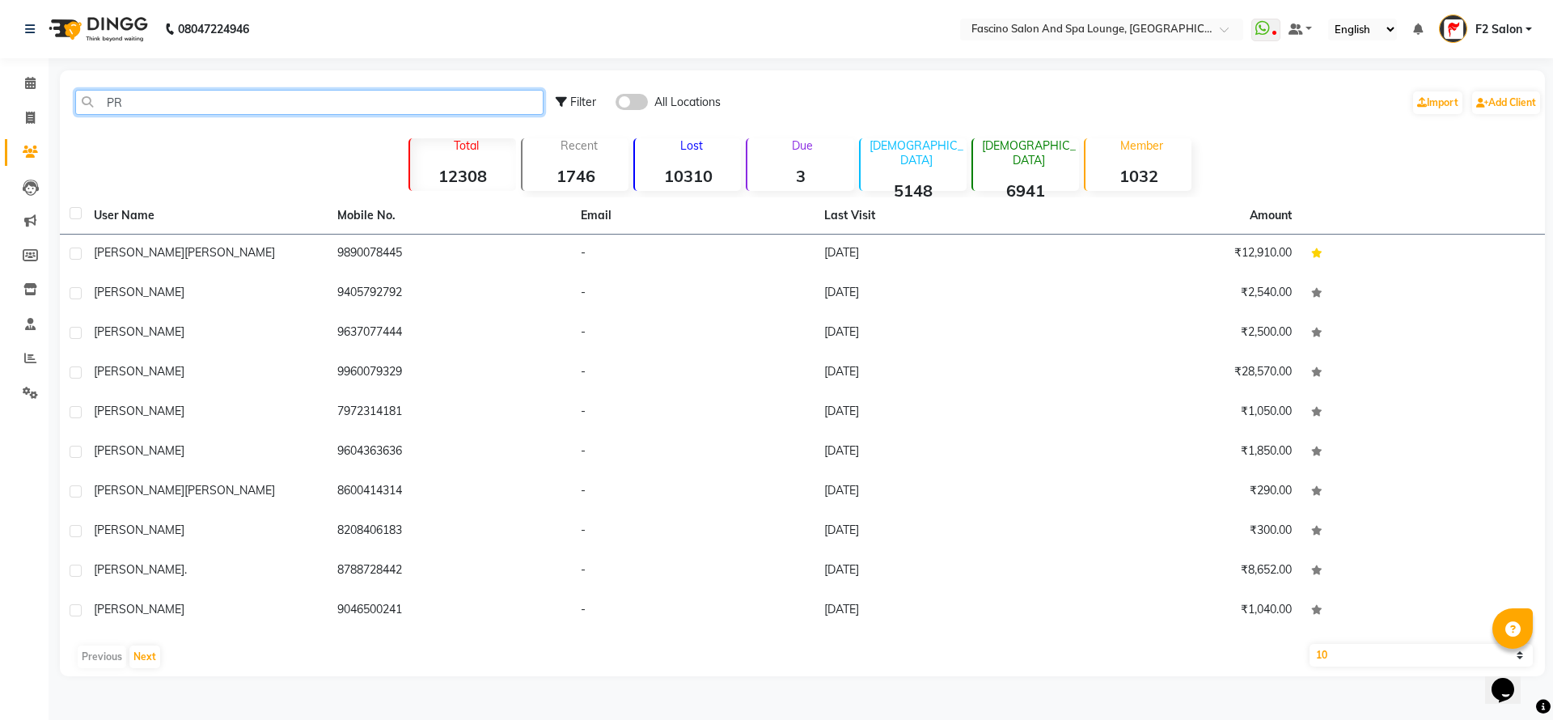
type input "P"
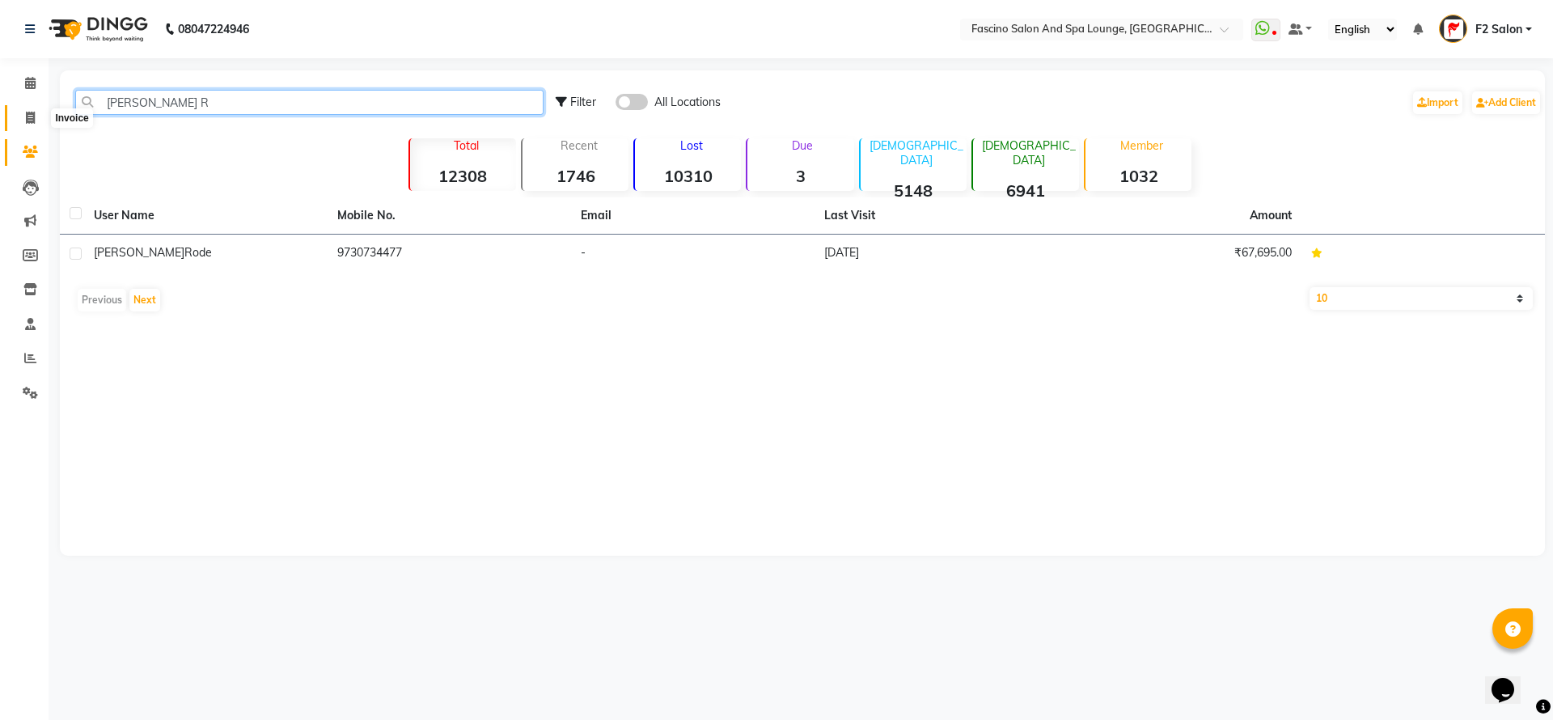
type input "[PERSON_NAME] R"
click at [30, 121] on icon at bounding box center [30, 118] width 9 height 12
select select "service"
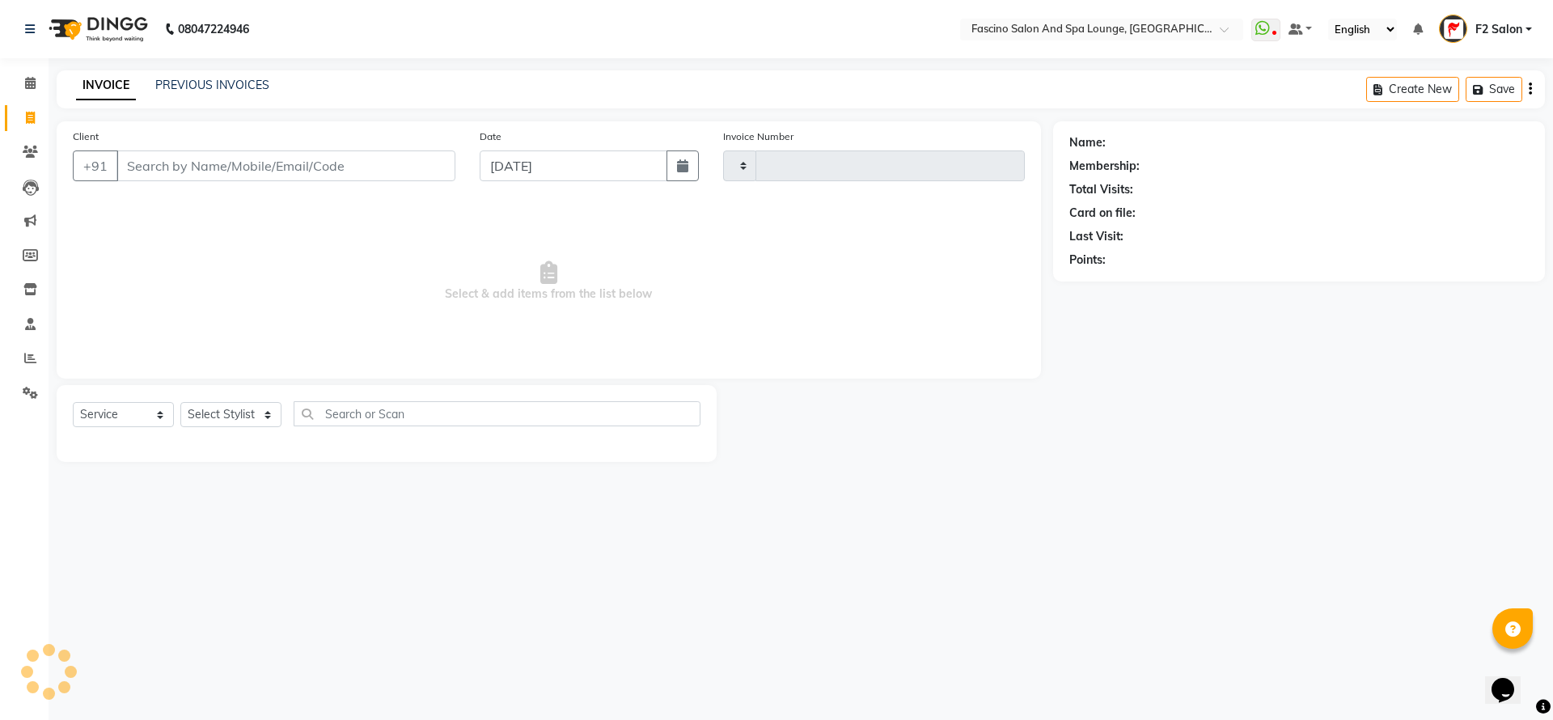
type input "6449"
select select "129"
click at [213, 80] on link "PREVIOUS INVOICES" at bounding box center [212, 85] width 114 height 15
